Goal: Navigation & Orientation: Find specific page/section

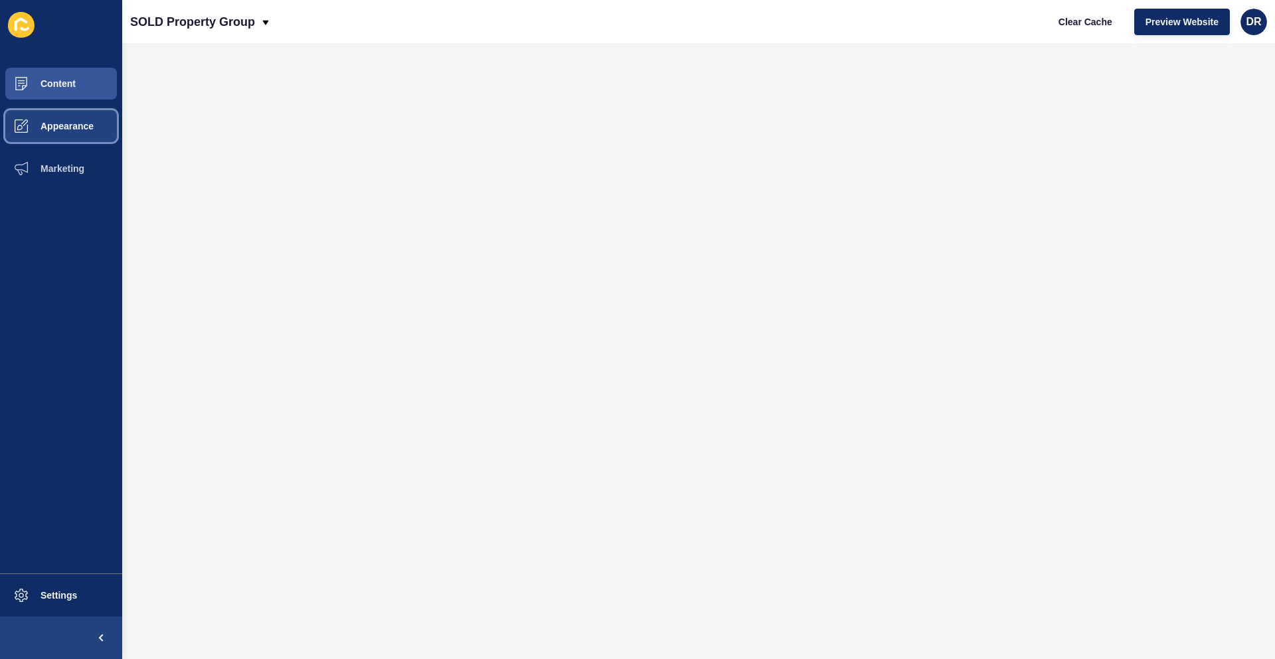
click at [56, 127] on span "Appearance" at bounding box center [46, 126] width 96 height 11
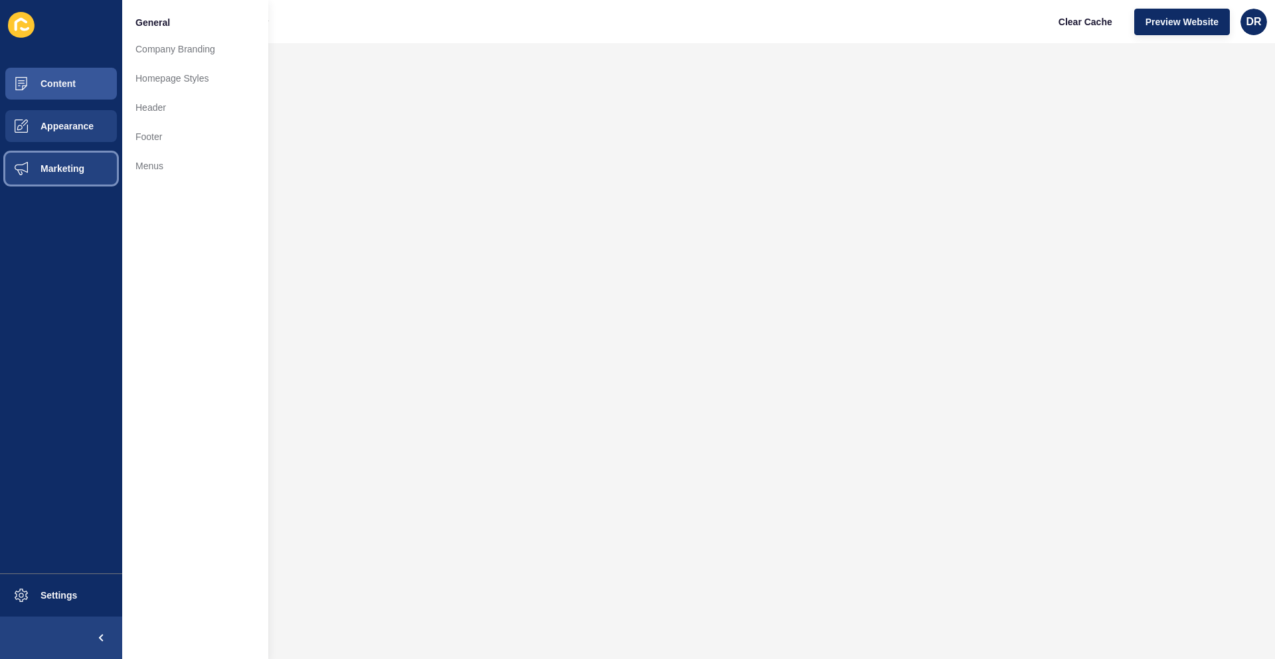
click at [47, 167] on span "Marketing" at bounding box center [41, 168] width 86 height 11
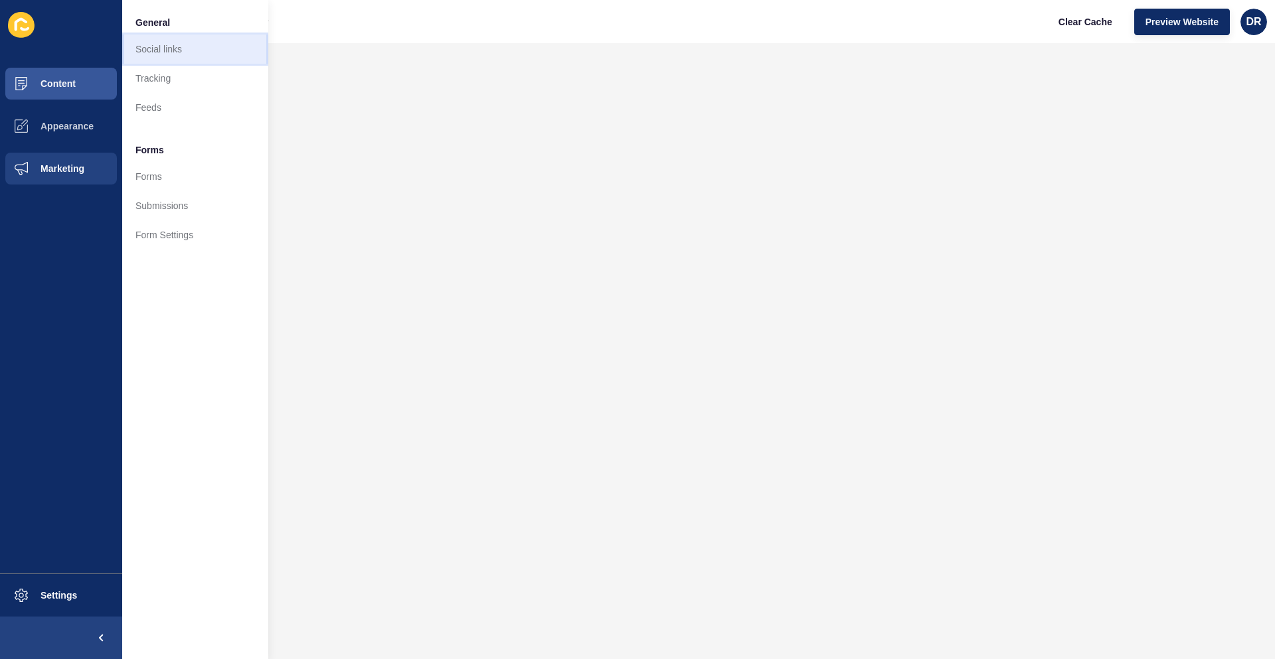
click at [171, 58] on link "Social links" at bounding box center [195, 49] width 146 height 29
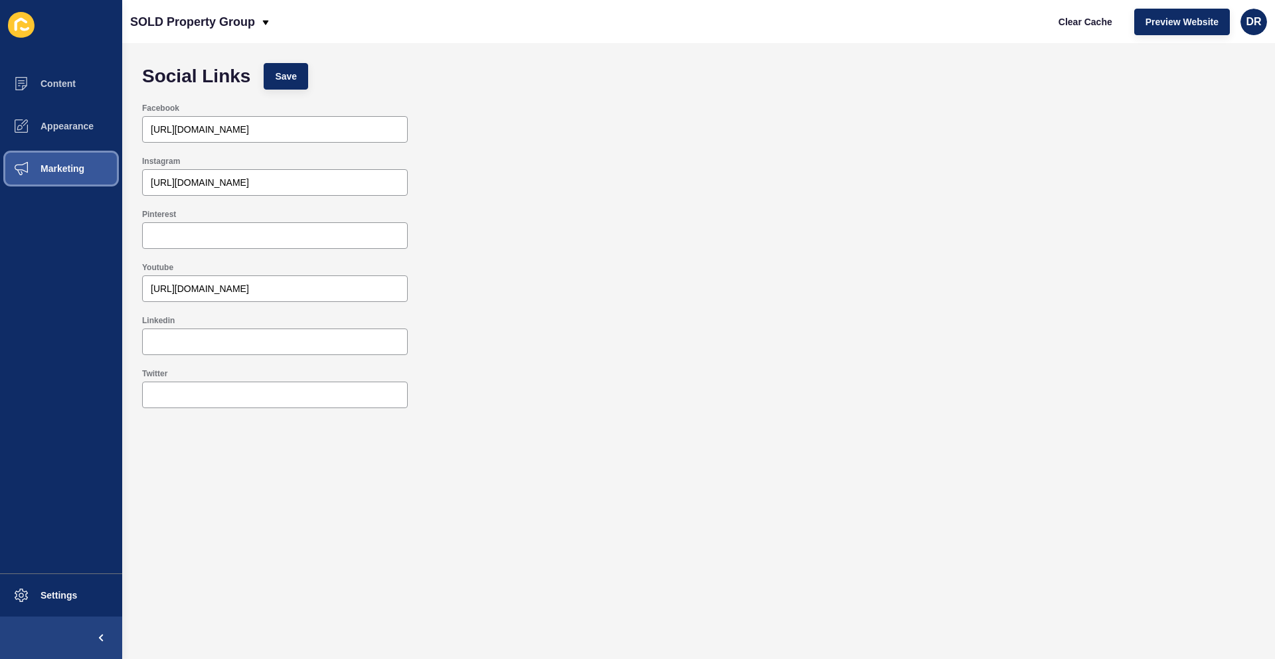
click at [64, 165] on span "Marketing" at bounding box center [41, 168] width 86 height 11
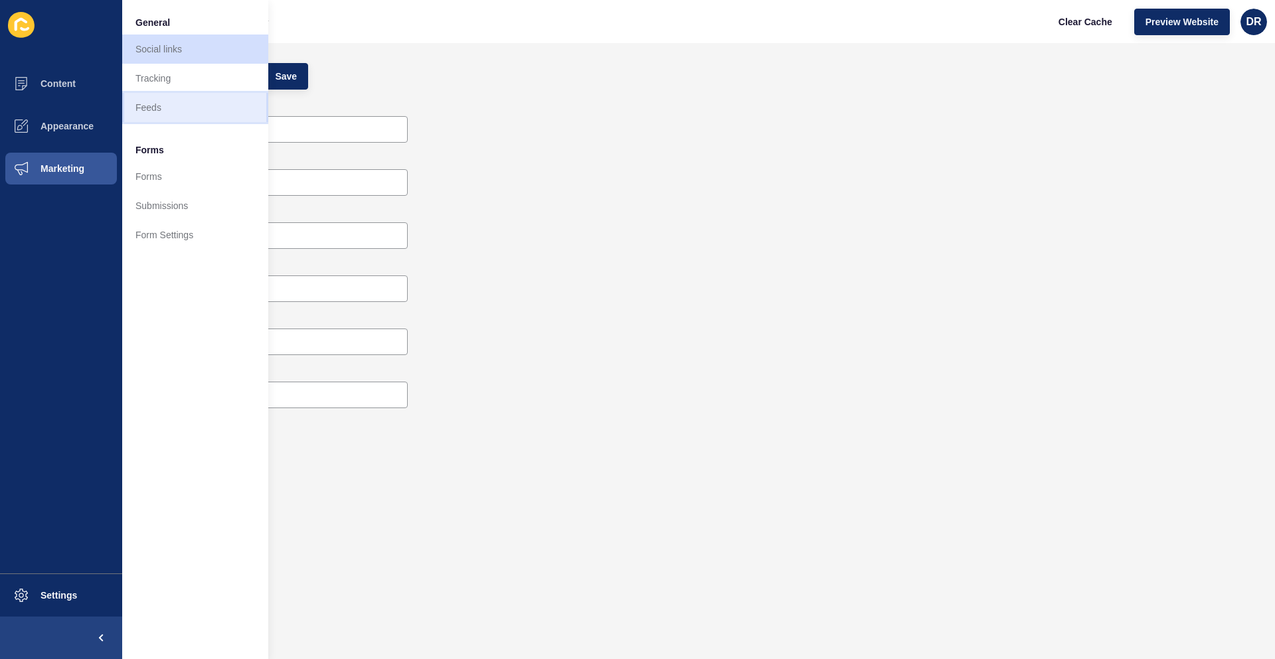
click at [166, 110] on link "Feeds" at bounding box center [195, 107] width 146 height 29
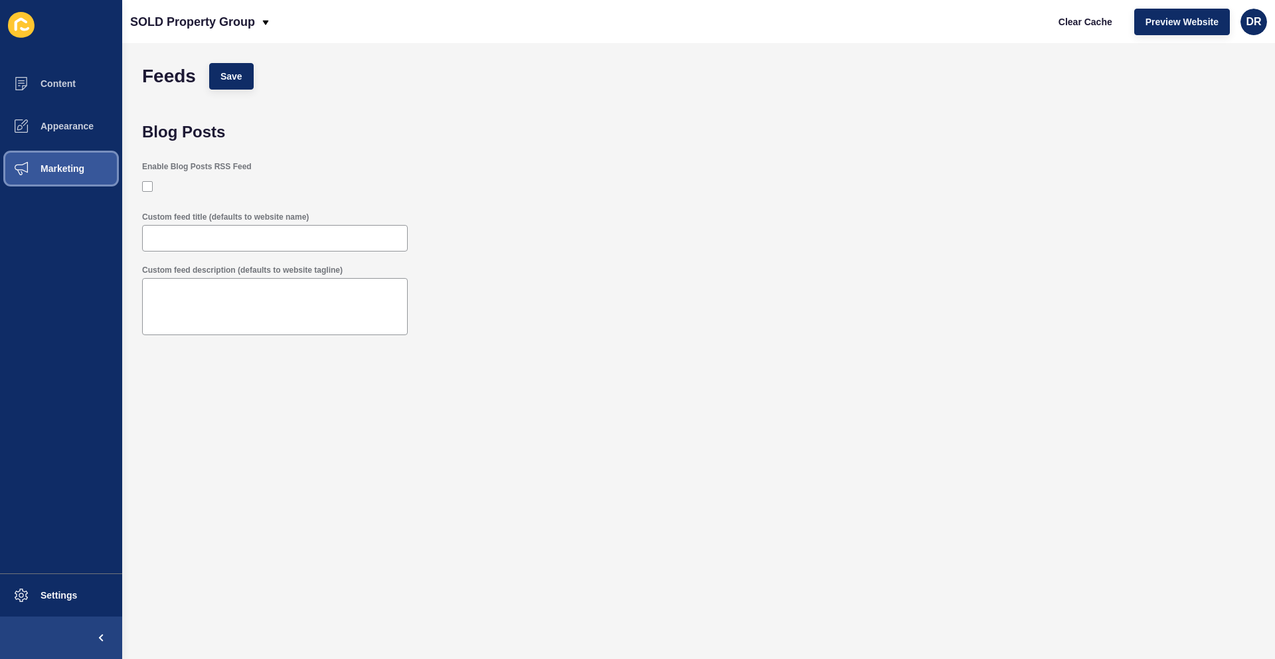
click at [49, 169] on span "Marketing" at bounding box center [41, 168] width 86 height 11
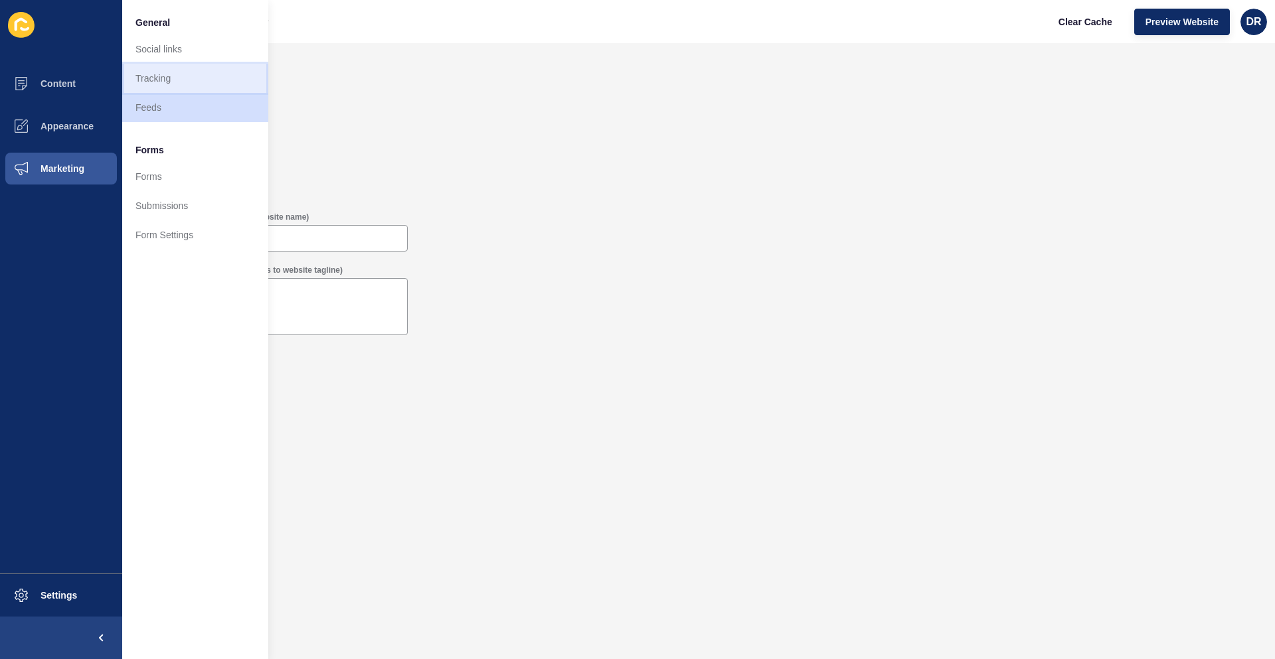
click at [169, 68] on link "Tracking" at bounding box center [195, 78] width 146 height 29
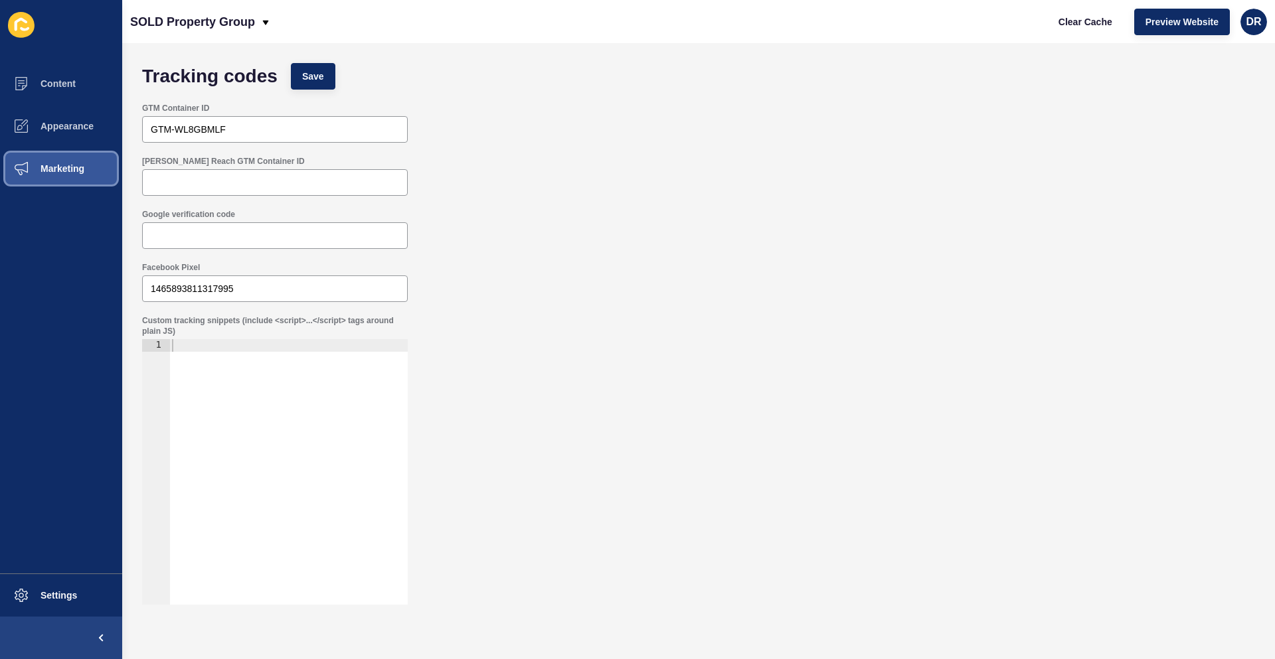
click at [40, 161] on span at bounding box center [21, 168] width 42 height 42
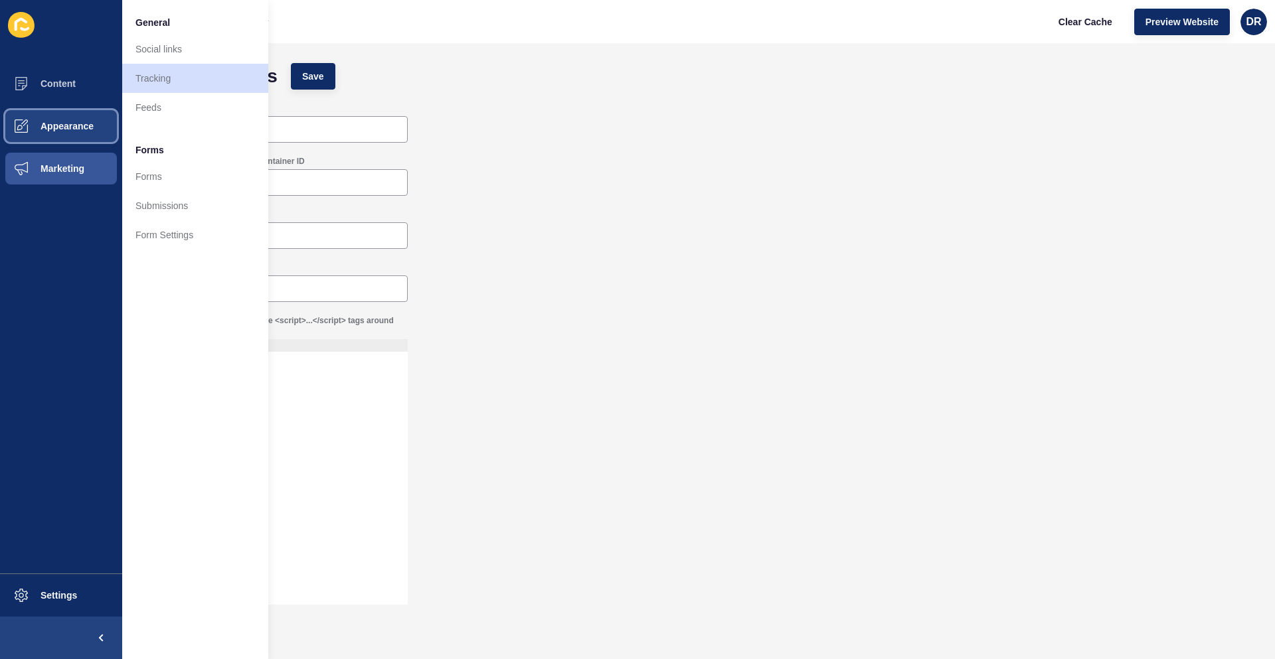
click at [47, 117] on button "Appearance" at bounding box center [61, 126] width 122 height 42
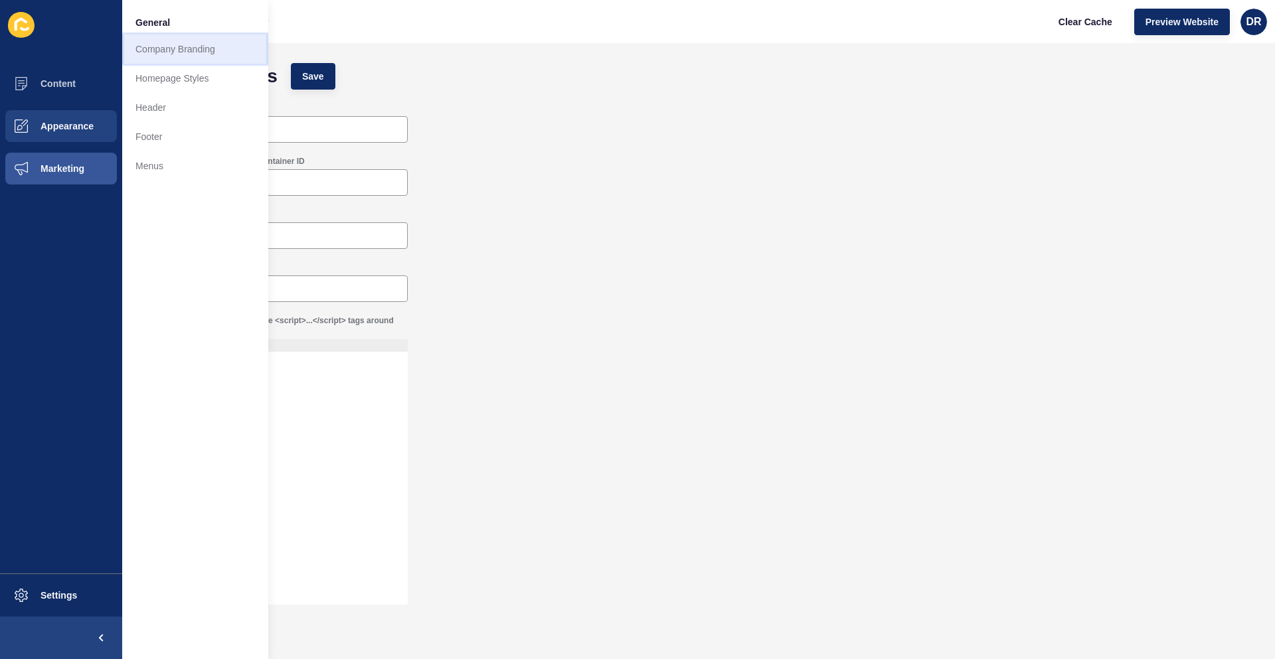
click at [186, 54] on link "Company Branding" at bounding box center [195, 49] width 146 height 29
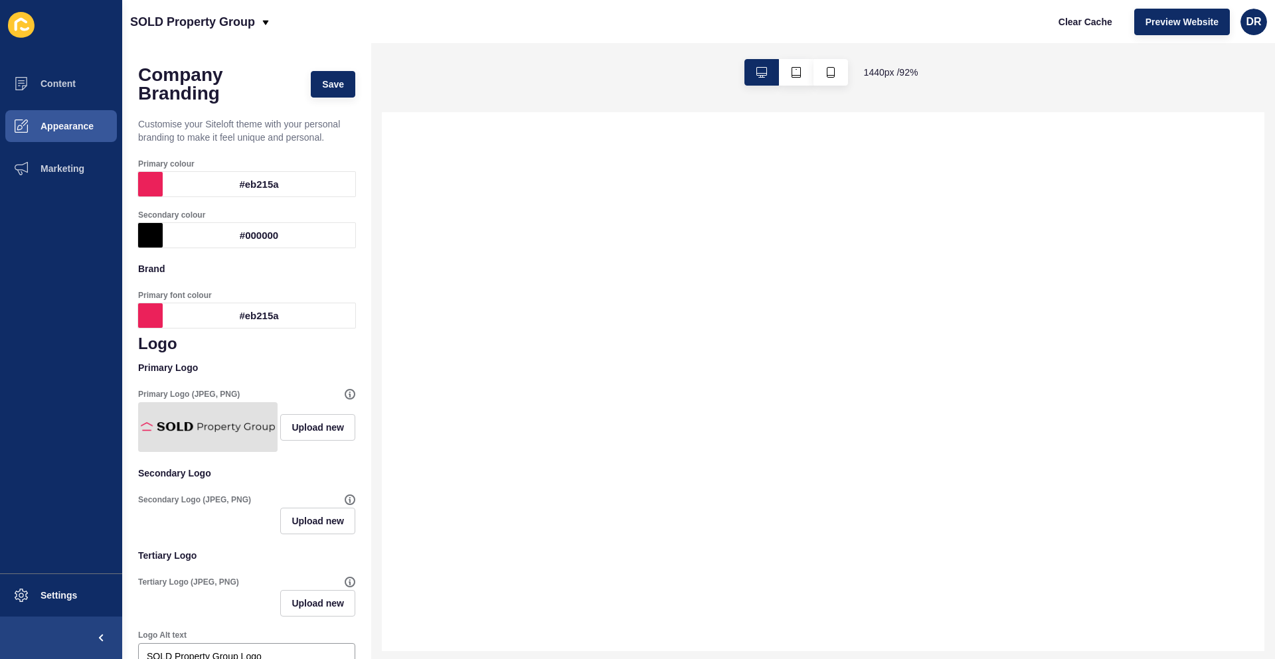
select select
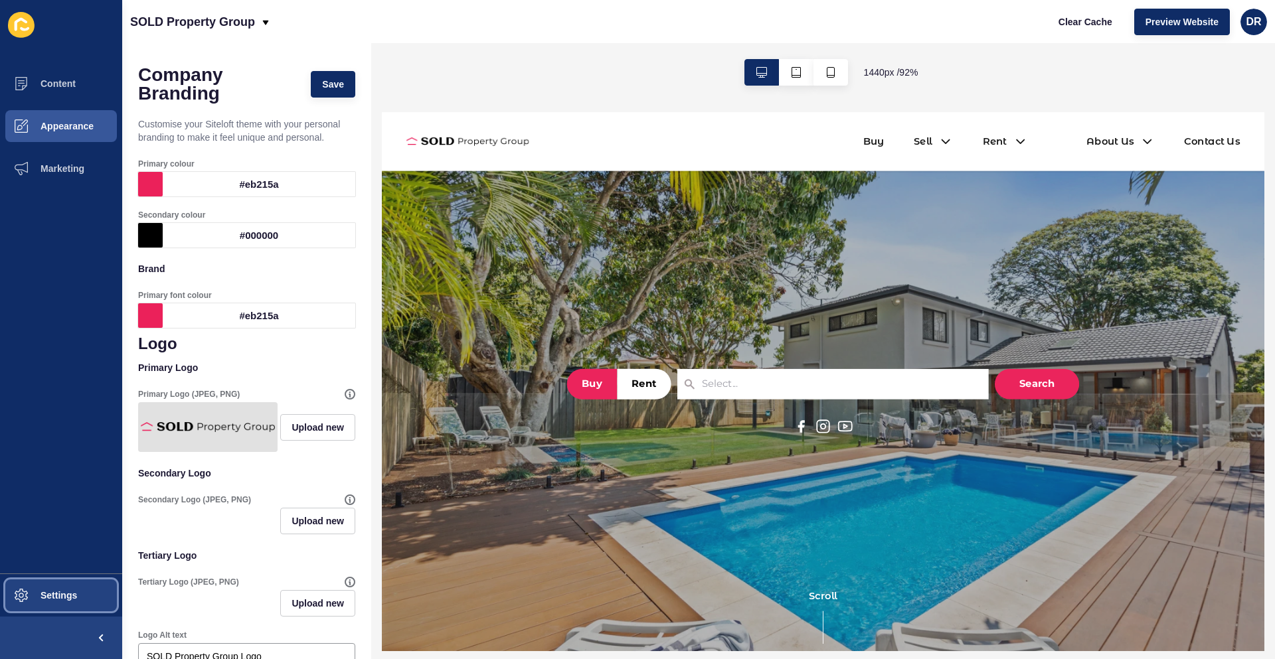
click at [61, 594] on span "Settings" at bounding box center [37, 595] width 79 height 11
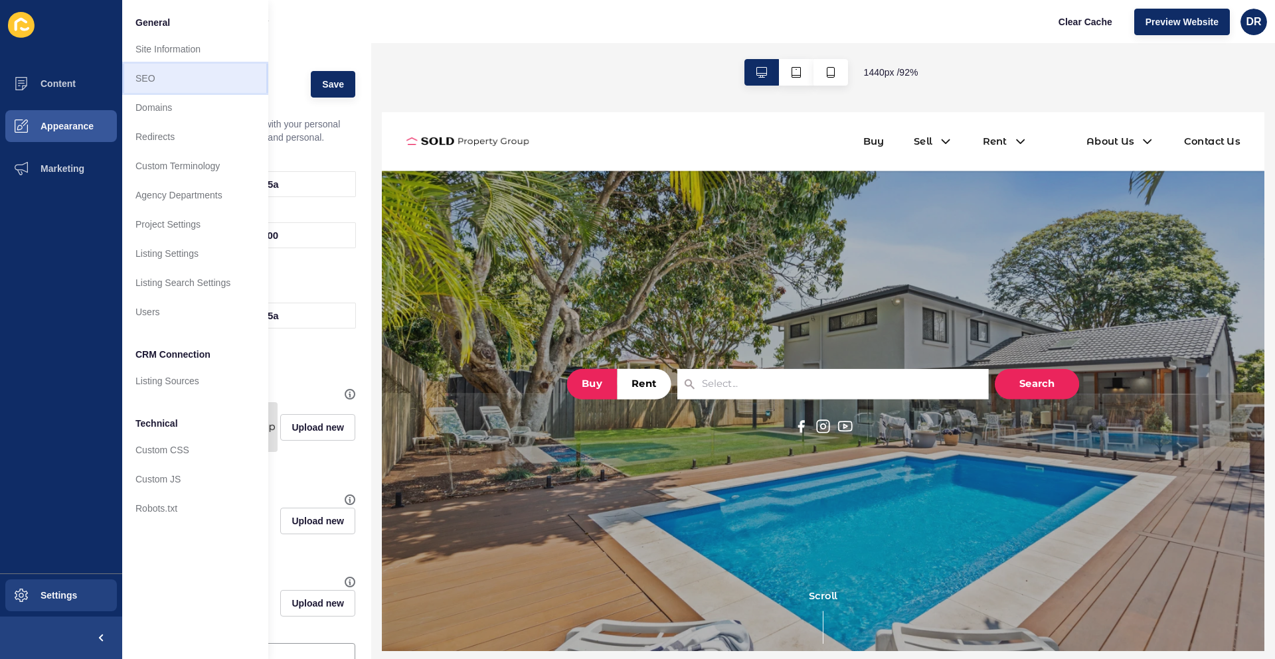
click at [151, 76] on link "SEO" at bounding box center [195, 78] width 146 height 29
